Goal: Check status: Check status

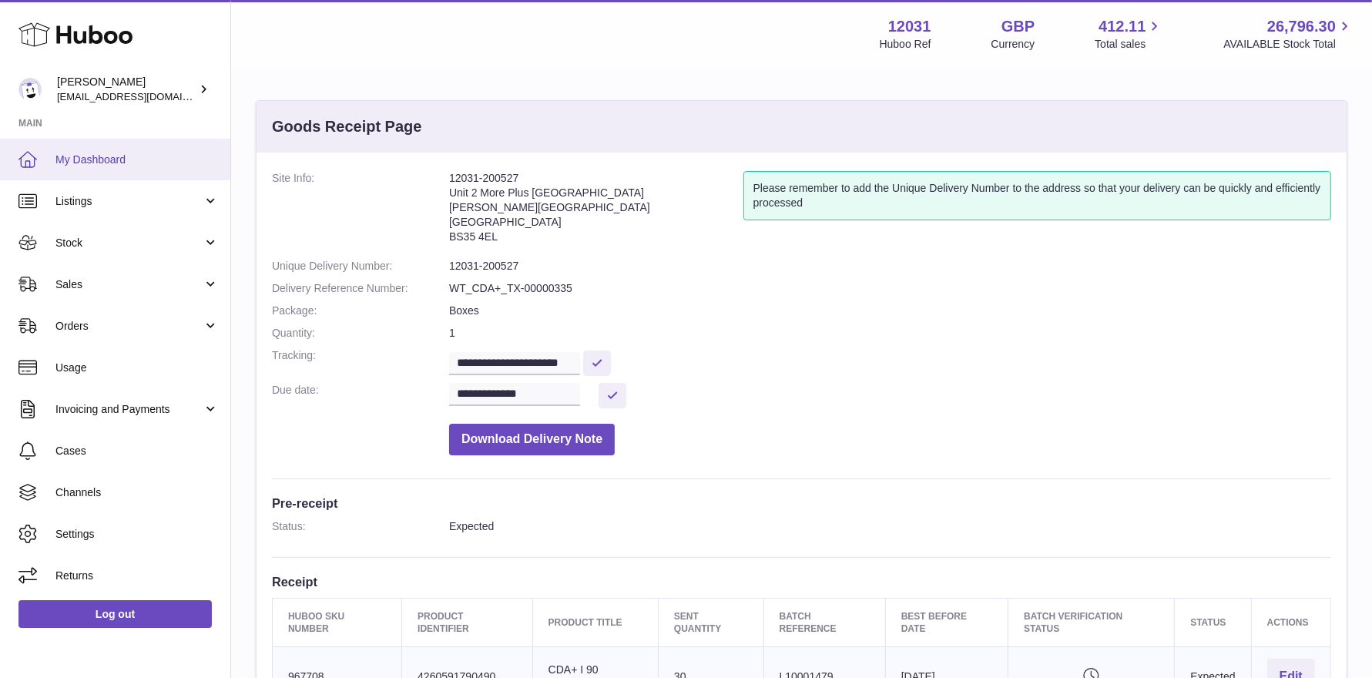
click at [88, 164] on span "My Dashboard" at bounding box center [136, 160] width 163 height 15
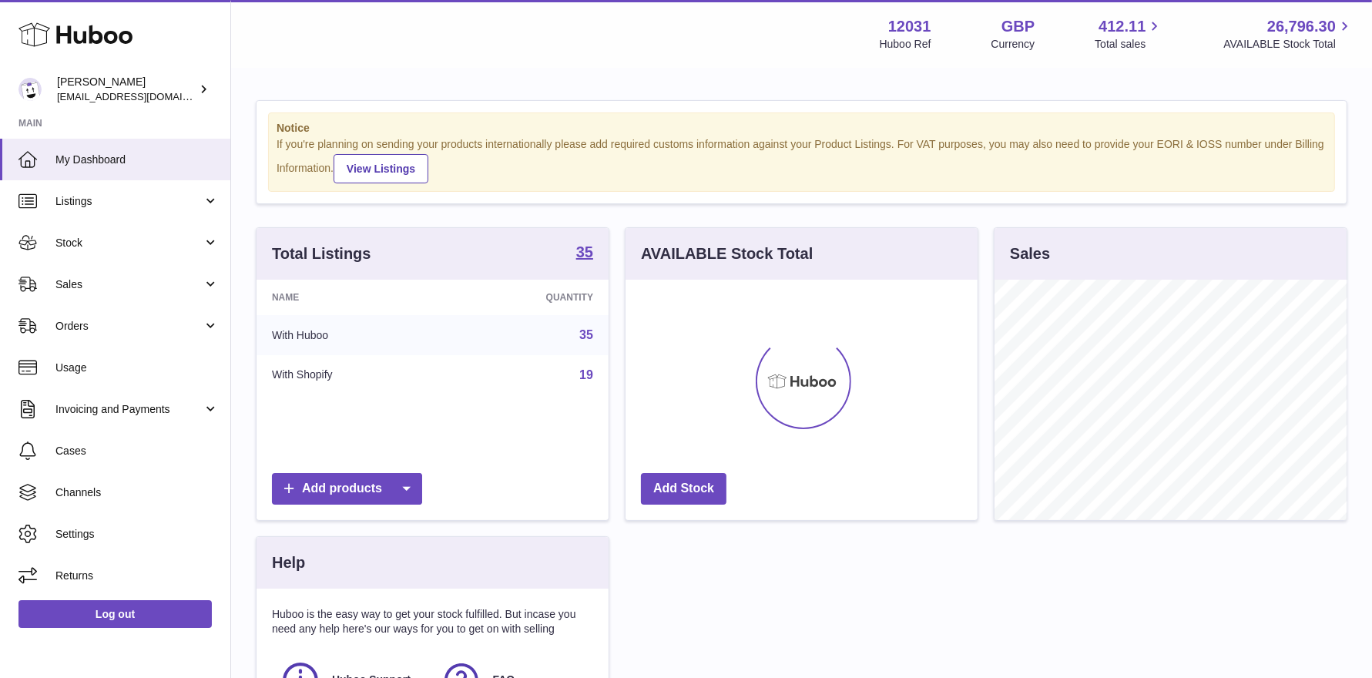
scroll to position [240, 352]
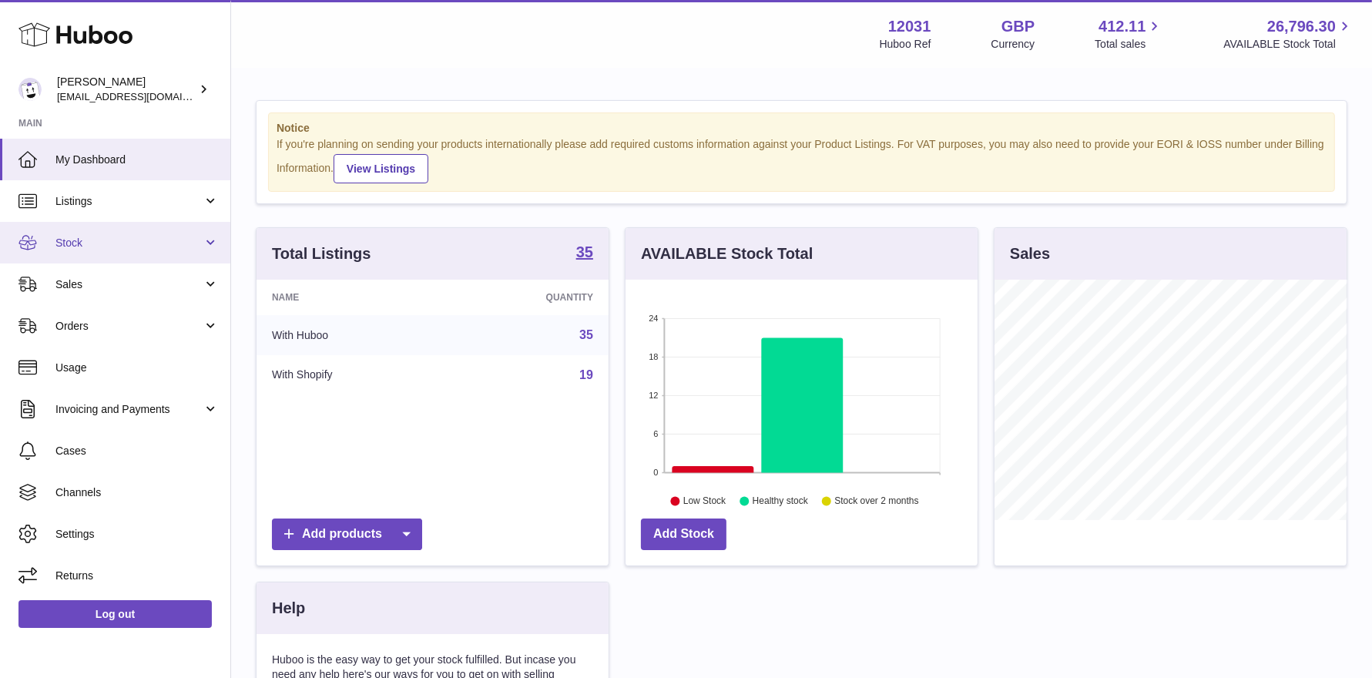
click at [80, 233] on link "Stock" at bounding box center [115, 243] width 230 height 42
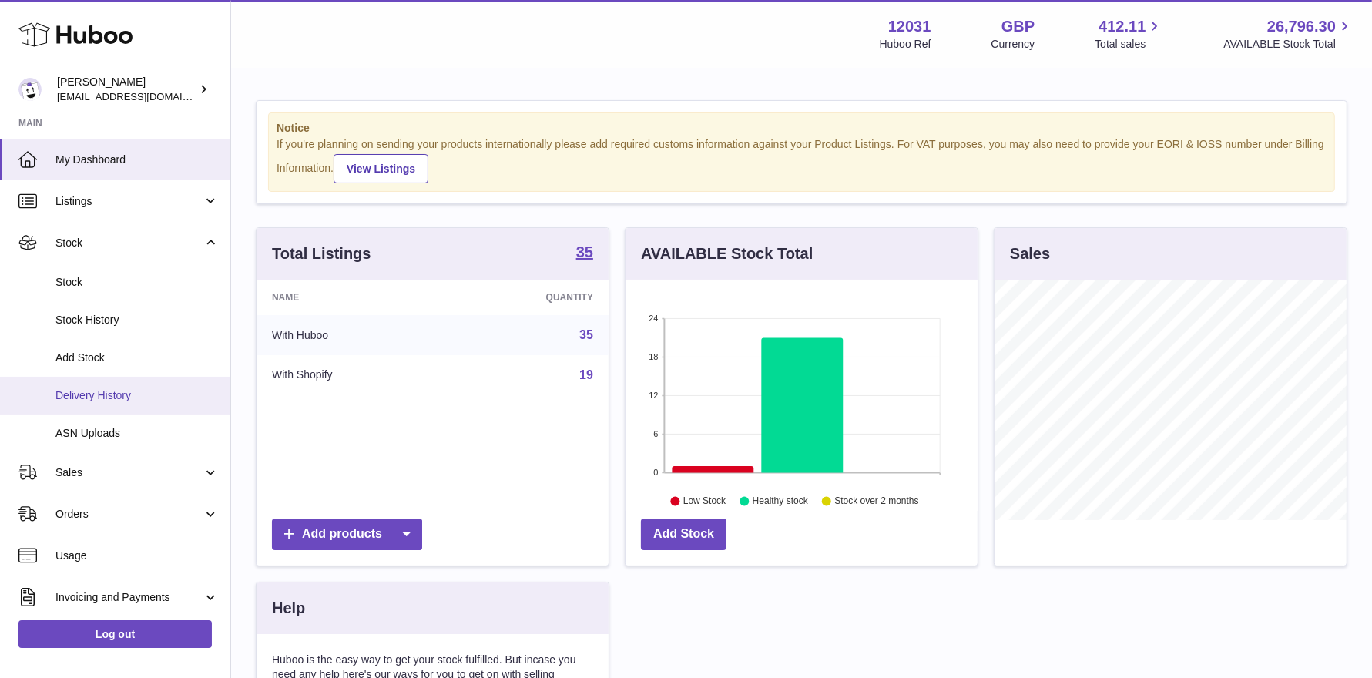
click at [117, 388] on span "Delivery History" at bounding box center [136, 395] width 163 height 15
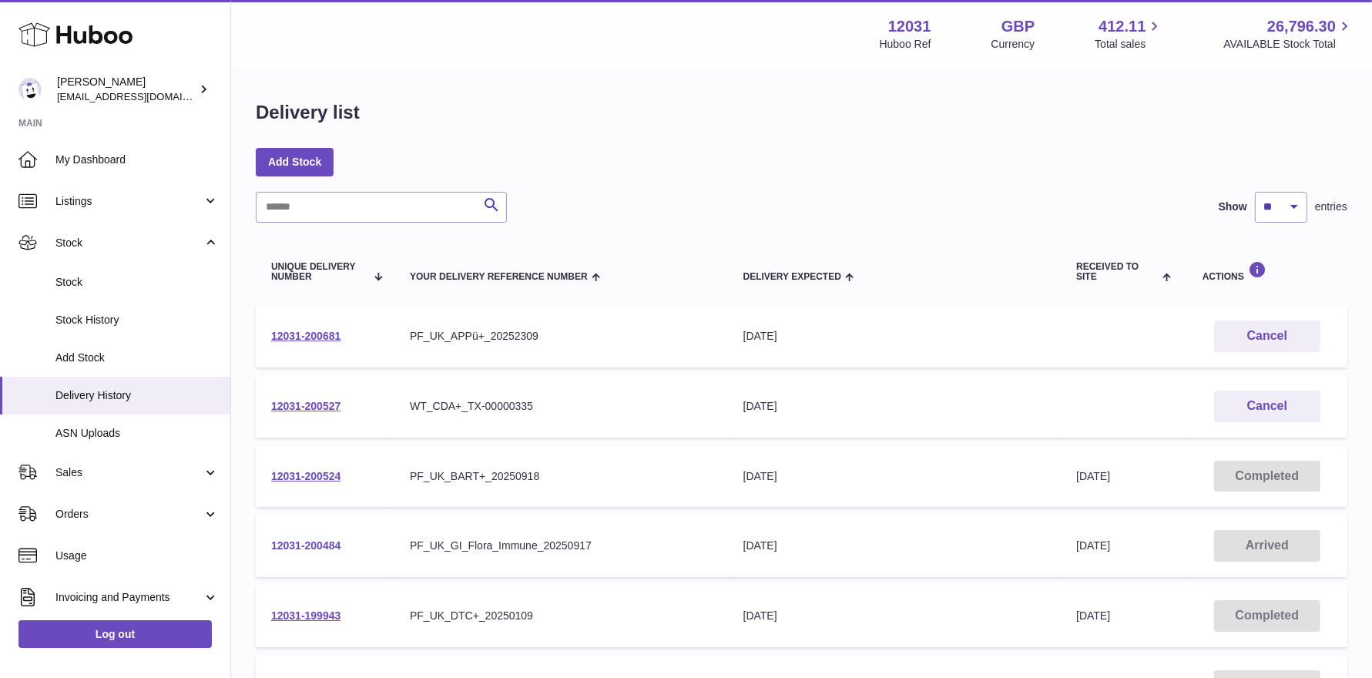
click at [311, 547] on link "12031-200484" at bounding box center [305, 545] width 69 height 12
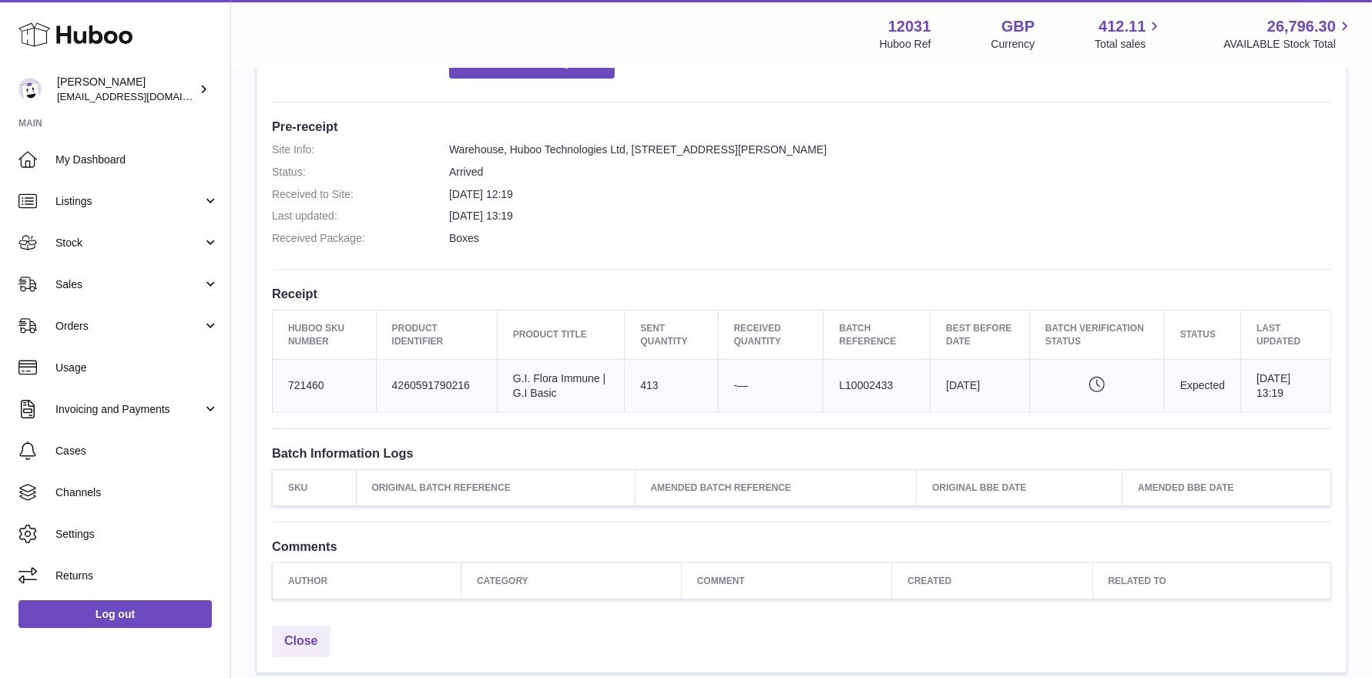
scroll to position [478, 0]
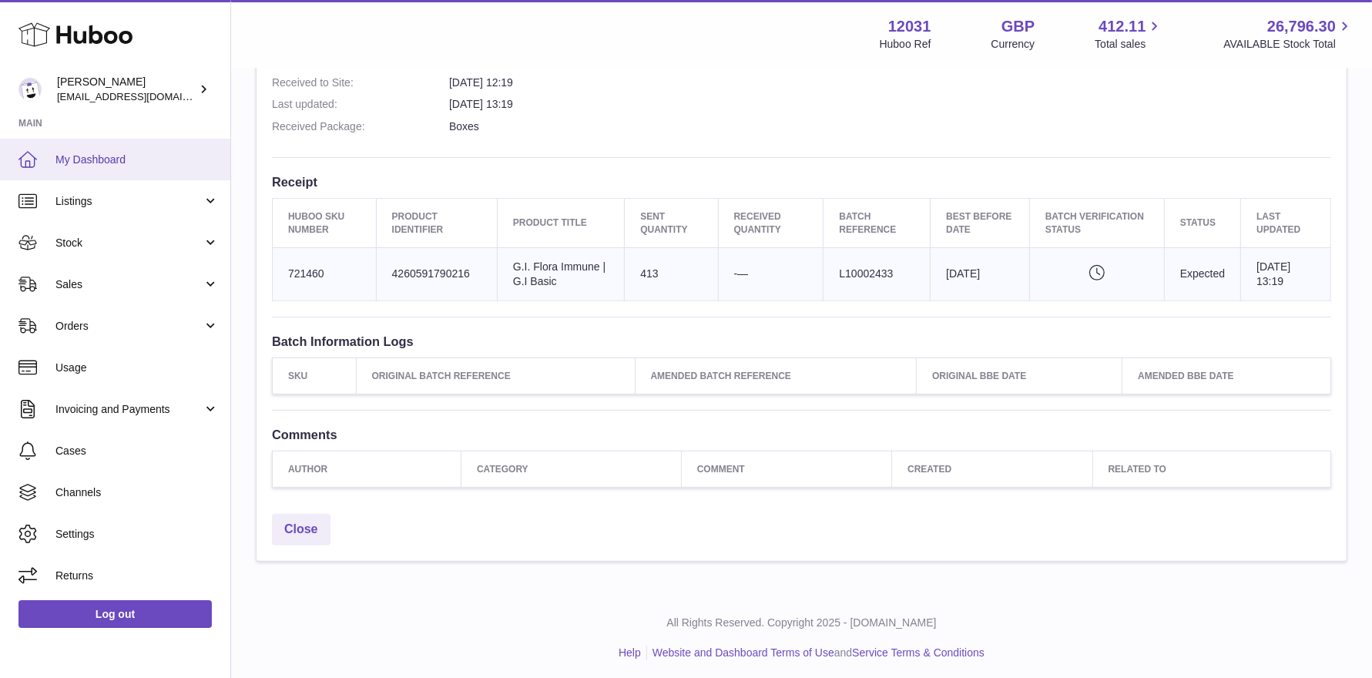
click at [147, 165] on span "My Dashboard" at bounding box center [136, 160] width 163 height 15
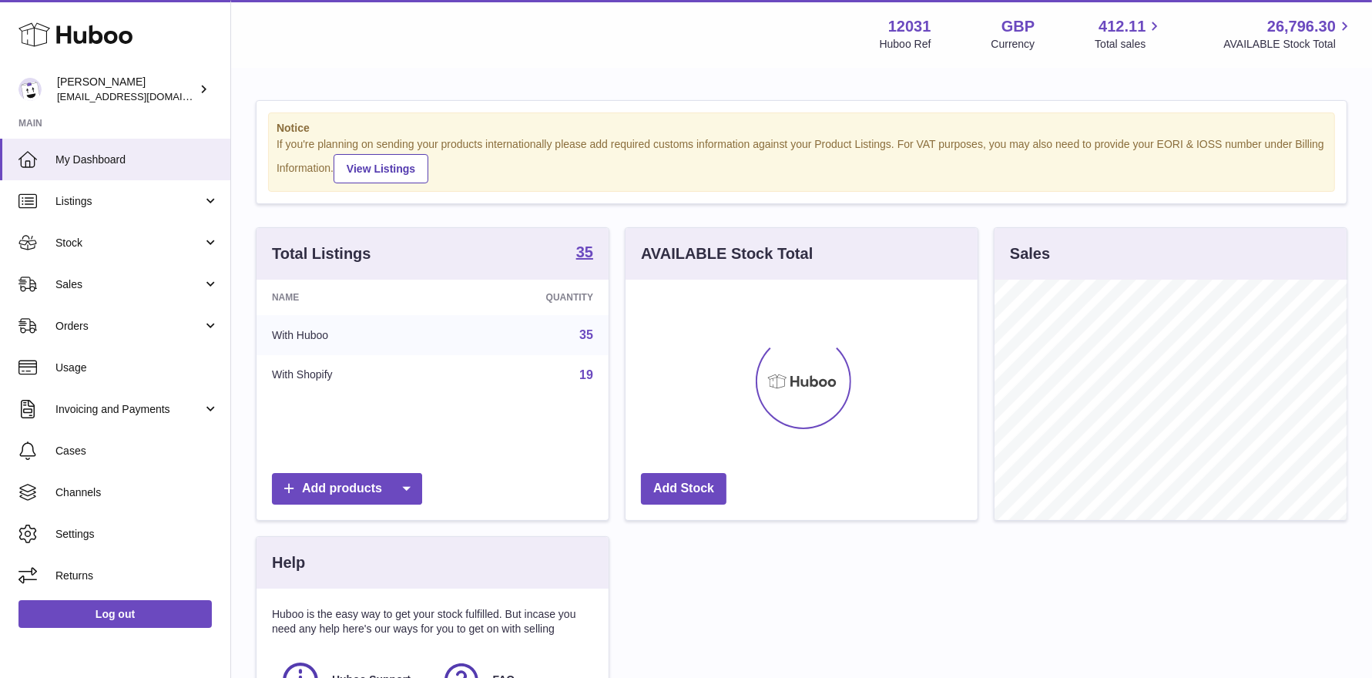
scroll to position [240, 352]
